Goal: Information Seeking & Learning: Understand process/instructions

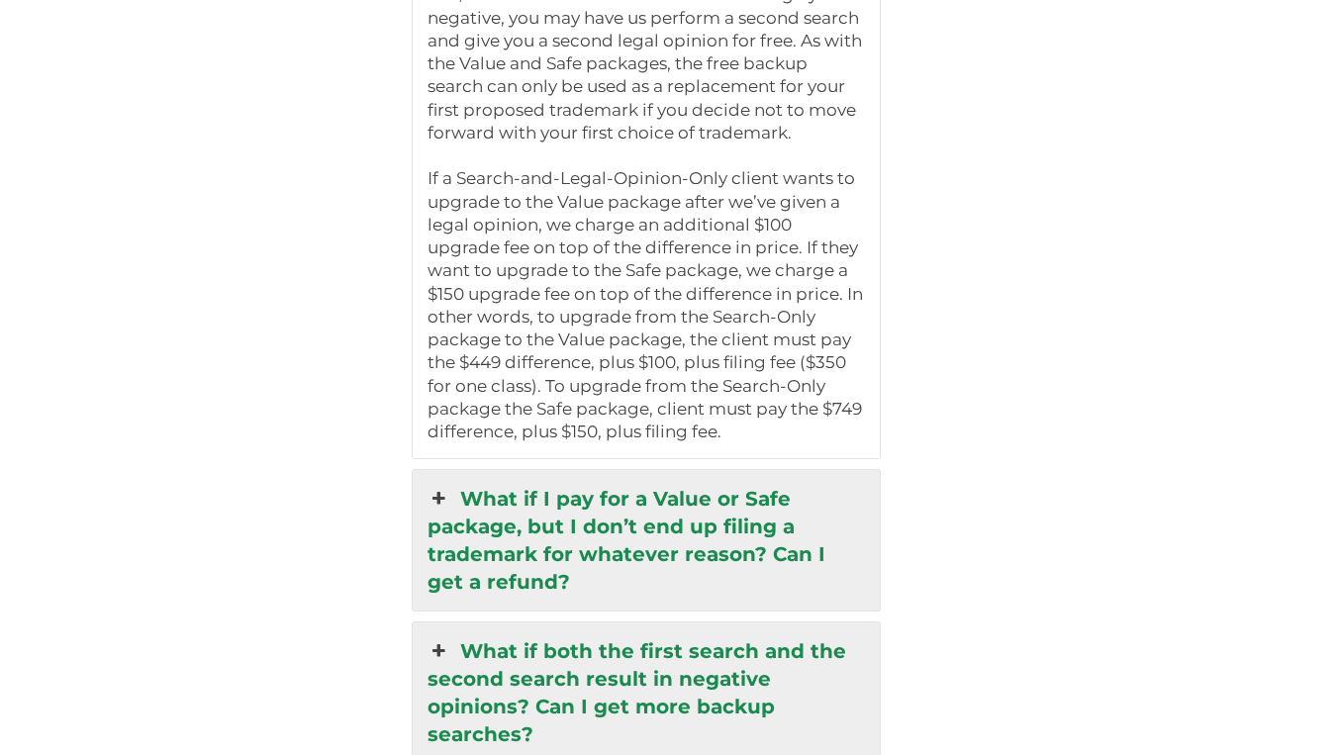
scroll to position [4578, 0]
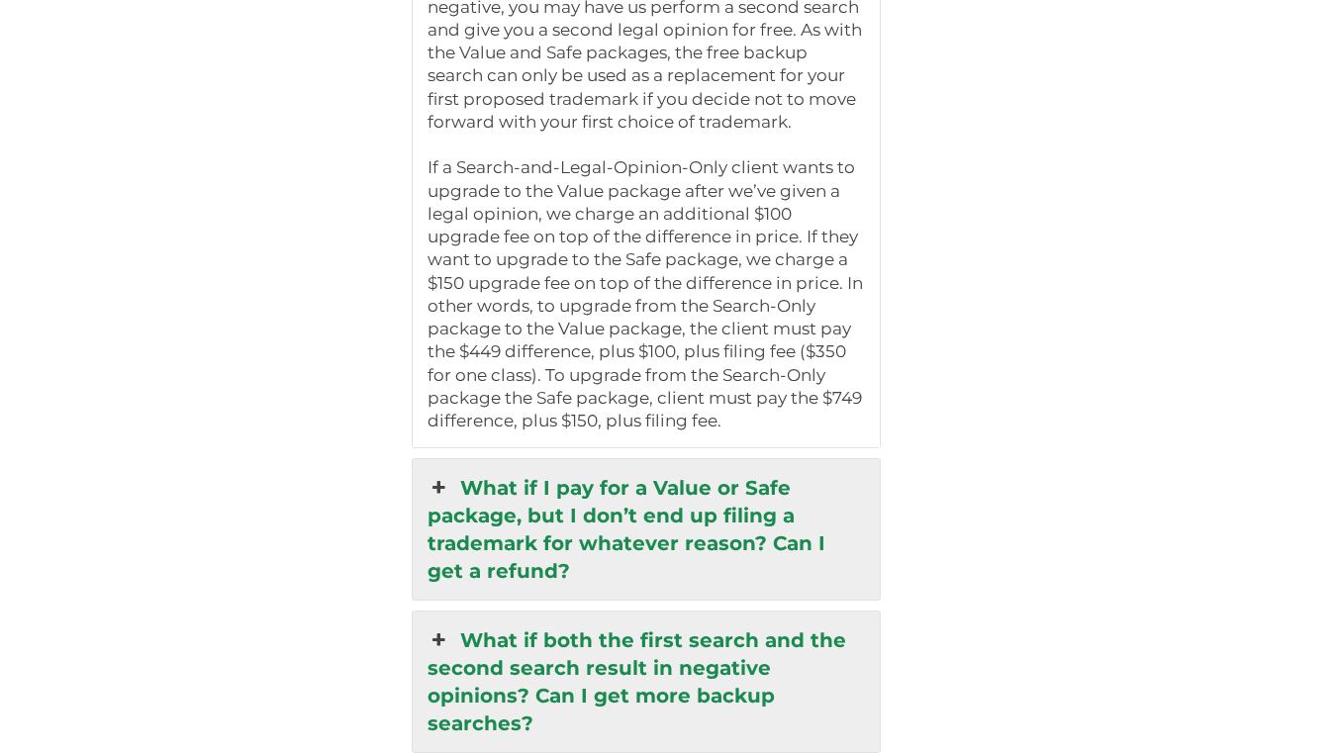
click at [776, 459] on link "What if I pay for a Value or Safe package, but I don’t end up filing a trademar…" at bounding box center [646, 529] width 466 height 141
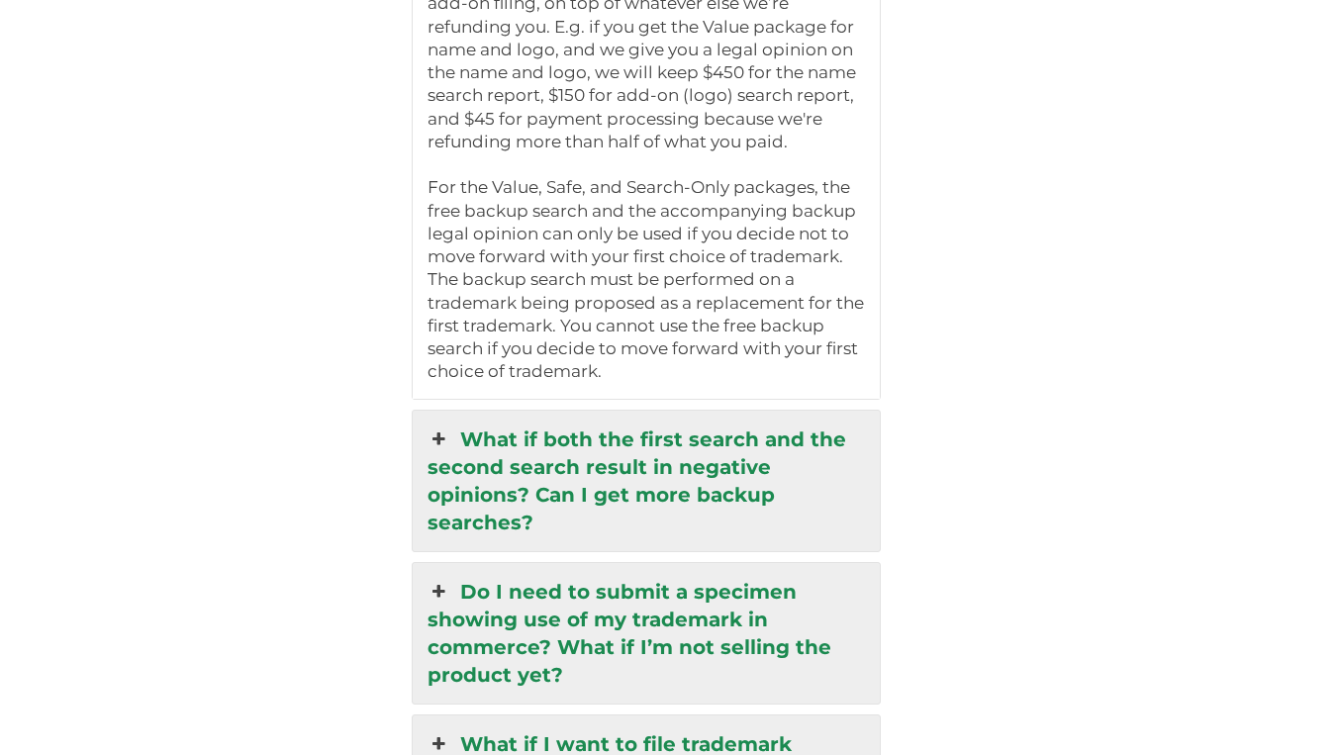
scroll to position [5176, 0]
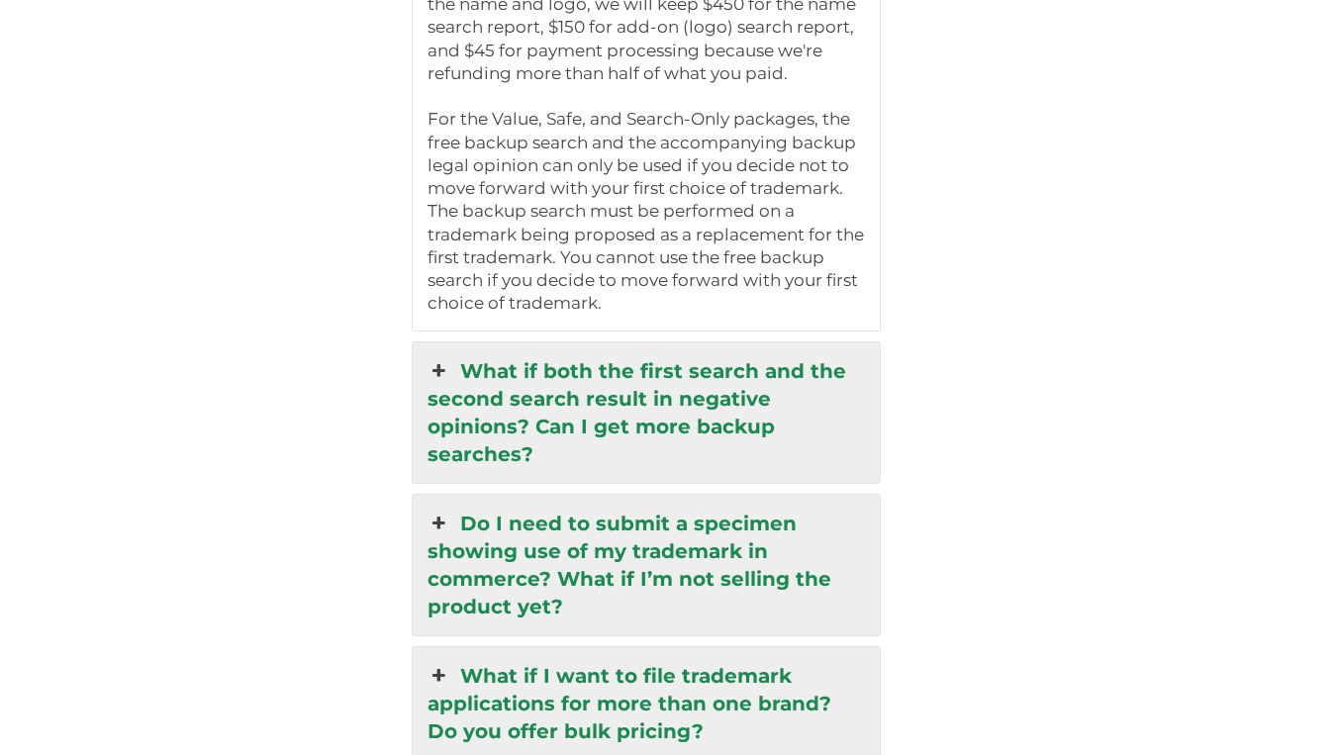
click at [771, 376] on link "What if both the first search and the second search result in negative opinions…" at bounding box center [646, 412] width 466 height 141
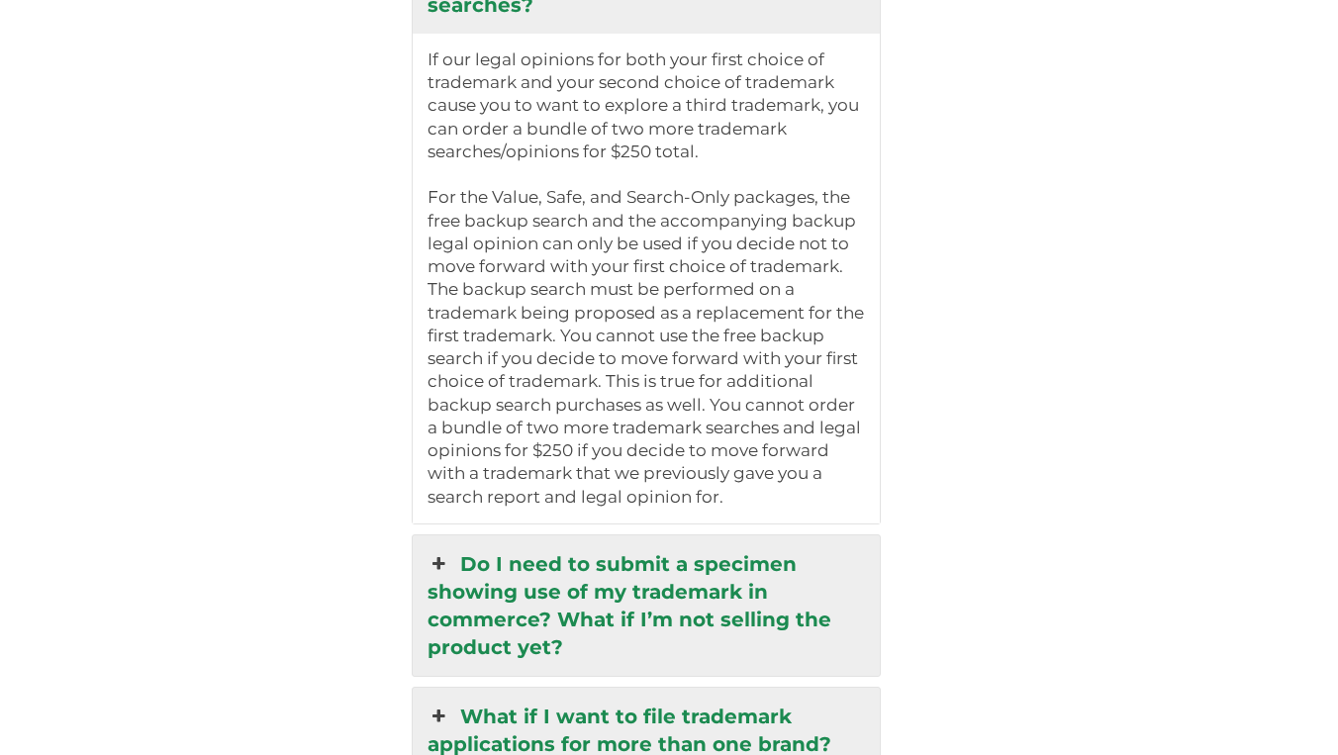
scroll to position [4847, 0]
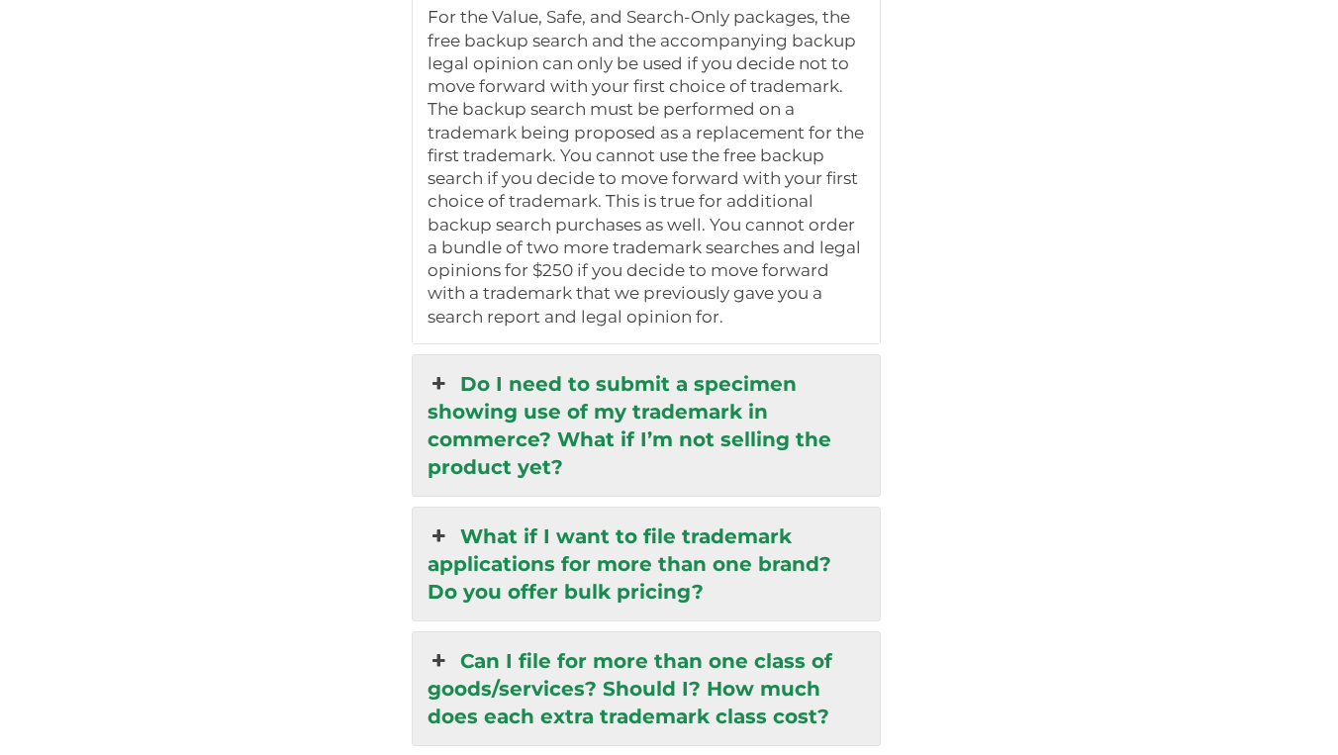
click at [737, 381] on link "Do I need to submit a specimen showing use of my trademark in commerce? What if…" at bounding box center [646, 425] width 466 height 141
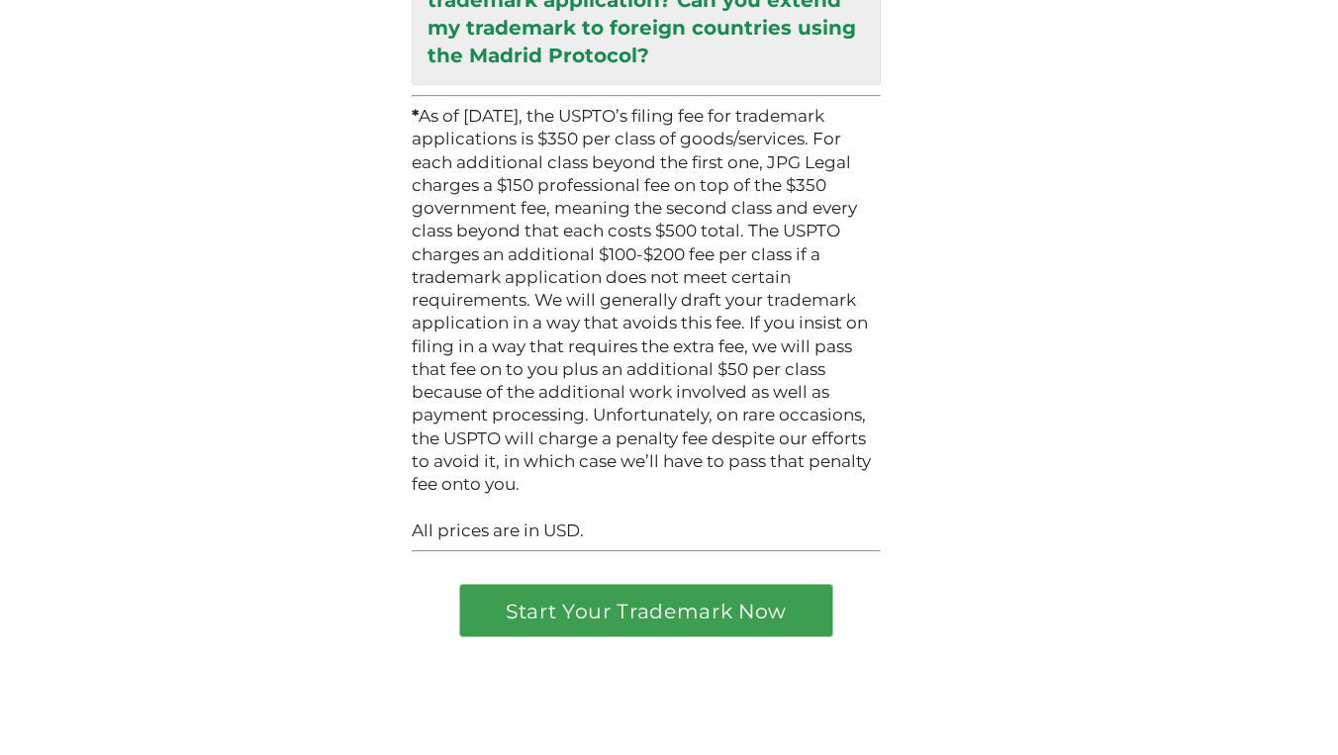
scroll to position [6206, 0]
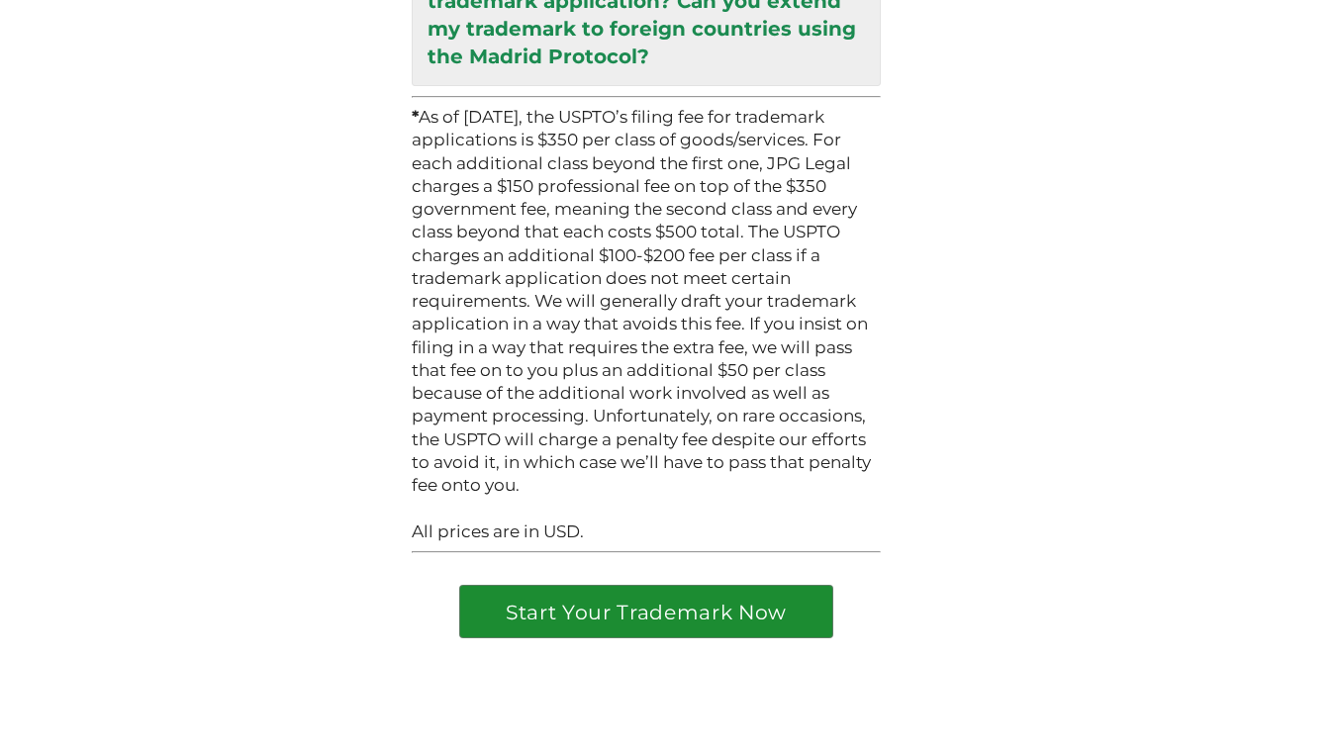
click at [670, 586] on link "Start Your Trademark Now" at bounding box center [646, 611] width 373 height 51
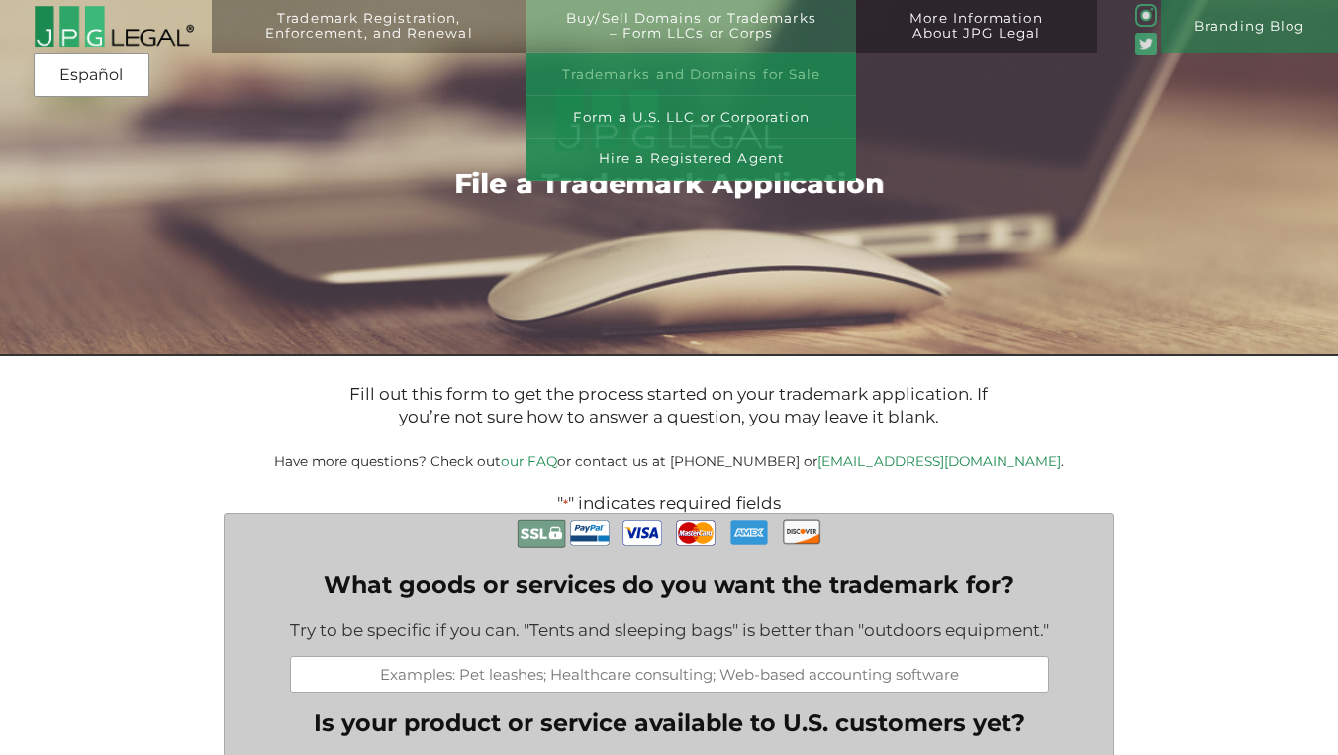
click at [642, 76] on link "Trademarks and Domains for Sale" at bounding box center [692, 74] width 331 height 43
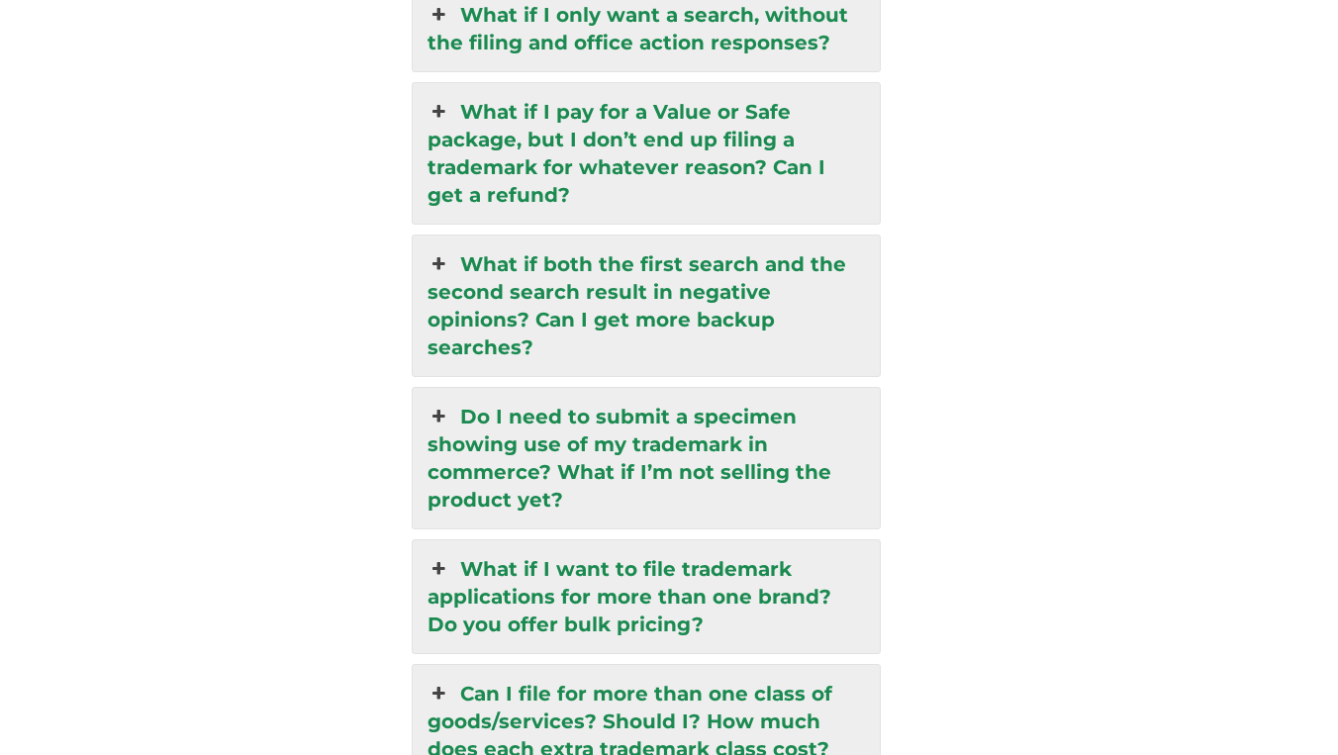
click at [711, 388] on link "Do I need to submit a specimen showing use of my trademark in commerce? What if…" at bounding box center [646, 458] width 466 height 141
